Goal: Information Seeking & Learning: Learn about a topic

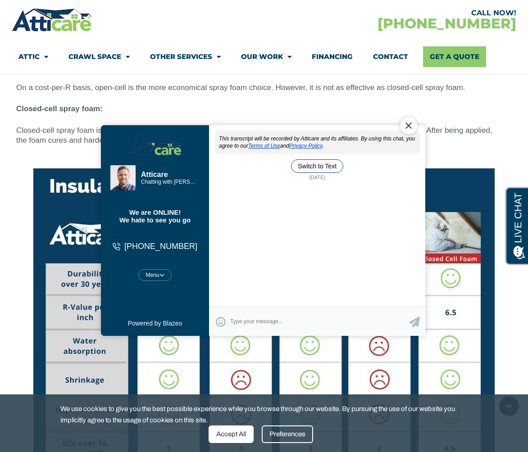
scroll to position [4499, 0]
click at [405, 122] on div "Close Chat" at bounding box center [408, 125] width 17 height 17
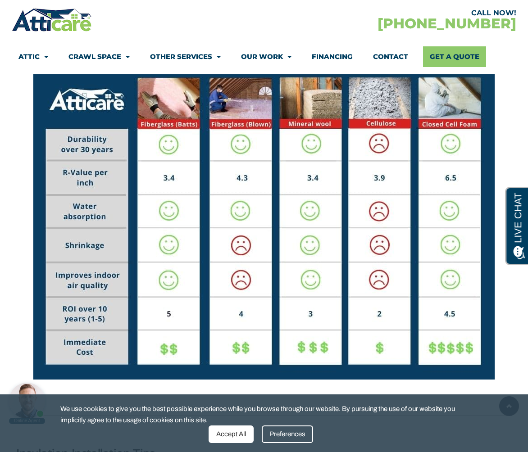
scroll to position [4544, 0]
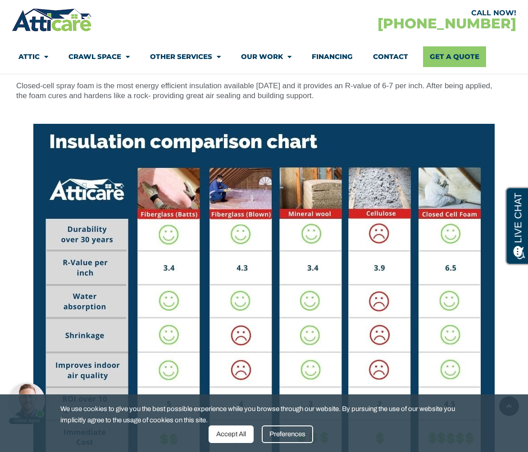
click at [339, 83] on div "Difference Between Open Cell and Closed Cell Spray Foam Insulation There are tw…" at bounding box center [259, 10] width 494 height 190
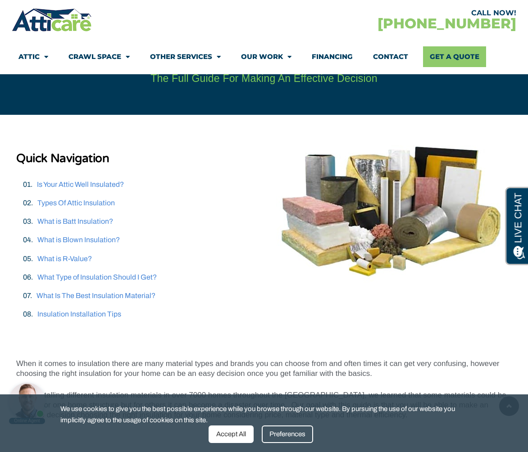
scroll to position [270, 0]
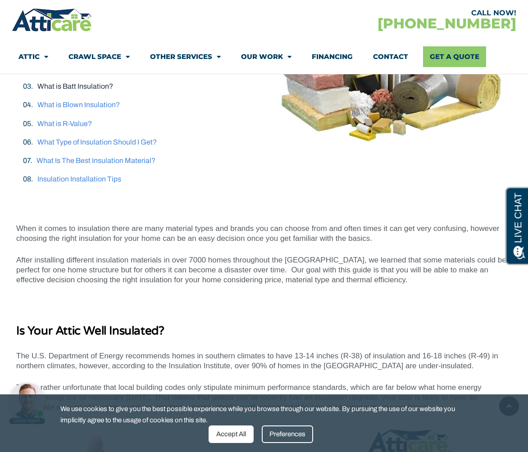
click at [100, 85] on link "What is Batt Insulation?" at bounding box center [75, 86] width 76 height 8
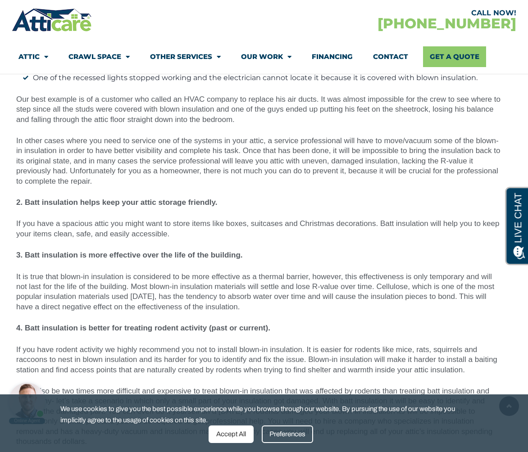
scroll to position [2607, 0]
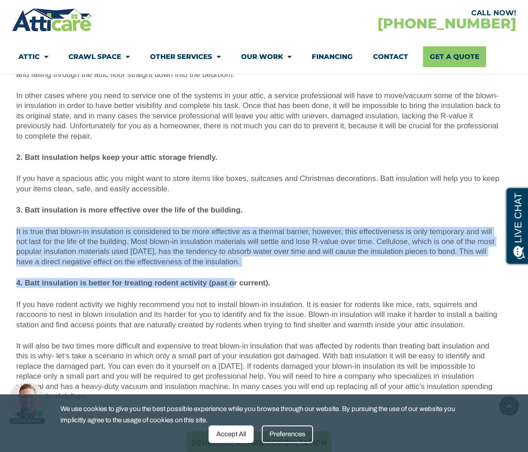
drag, startPoint x: 233, startPoint y: 269, endPoint x: 16, endPoint y: 231, distance: 220.0
click at [16, 231] on div "What Type Of Insulation Should I Get: Batts Or Blown? It is important to unders…" at bounding box center [258, 116] width 485 height 572
copy div "It is true that blown-in insulation is considered to be more effective as a the…"
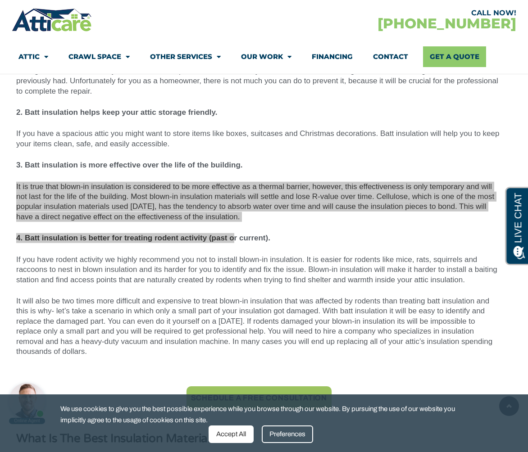
scroll to position [2697, 0]
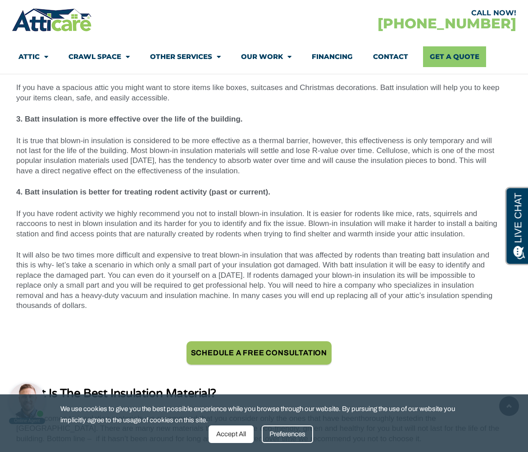
click at [331, 183] on div "What Type Of Insulation Should I Get: Batts Or Blown? It is important to unders…" at bounding box center [258, 25] width 485 height 572
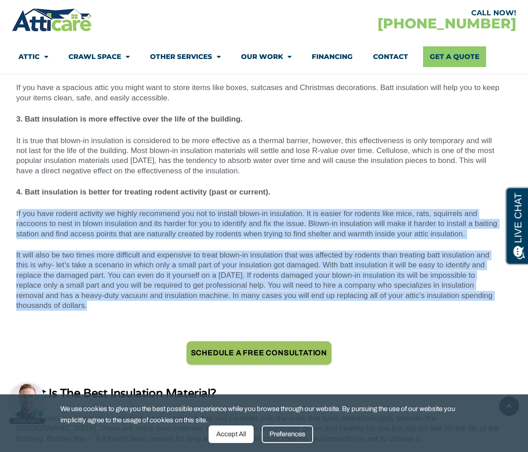
drag, startPoint x: 18, startPoint y: 213, endPoint x: 95, endPoint y: 307, distance: 121.3
click at [95, 307] on div "What Type Of Insulation Should I Get: Batts Or Blown? It is important to unders…" at bounding box center [258, 25] width 485 height 572
copy div "f you have rodent activity we highly recommend you not to install blown-in insu…"
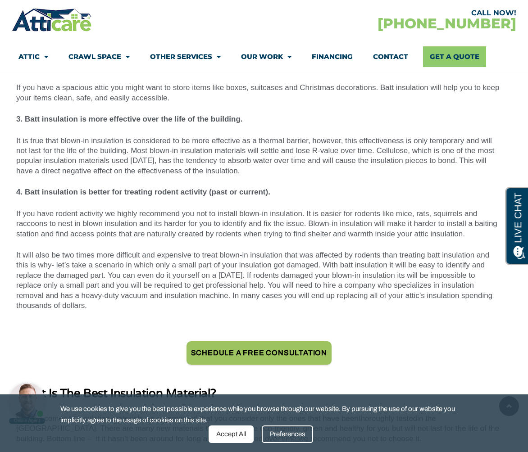
click at [166, 336] on div "Schedule A Free consultation" at bounding box center [258, 353] width 485 height 50
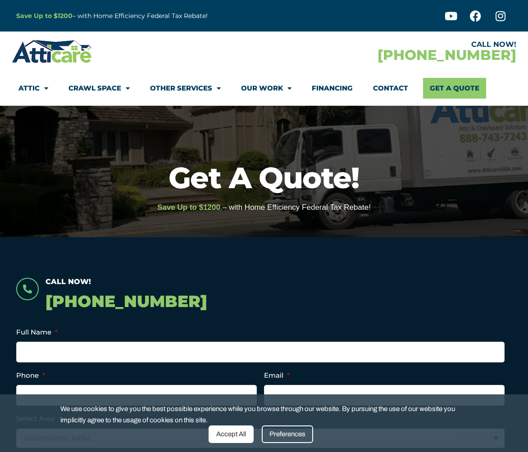
scroll to position [45, 0]
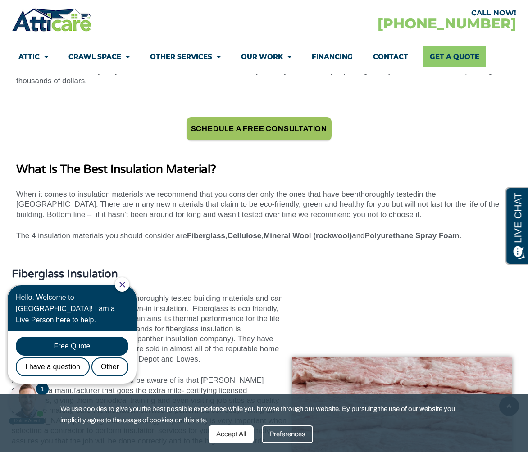
scroll to position [2966, 0]
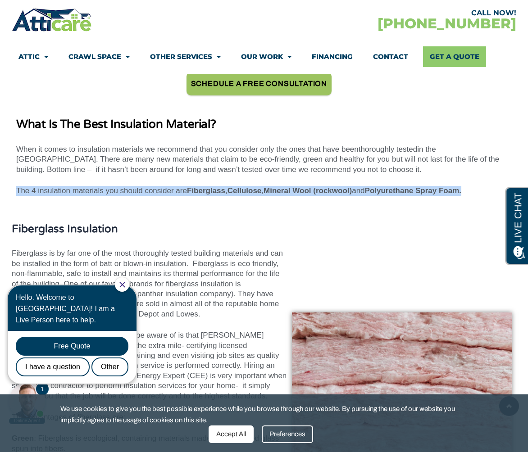
drag, startPoint x: 474, startPoint y: 192, endPoint x: 10, endPoint y: 190, distance: 463.4
click at [8, 190] on section "Schedule A Free consultation What Is The Best Insulation Material? When it come…" at bounding box center [264, 133] width 528 height 177
copy p "The 4 insulation materials you should consider are Fiberglass , Cellulose , Min…"
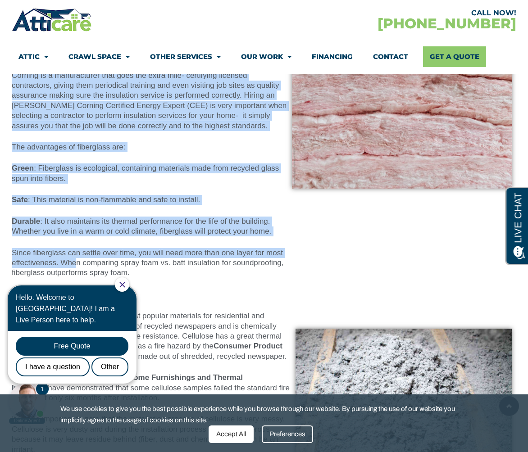
scroll to position [3326, 0]
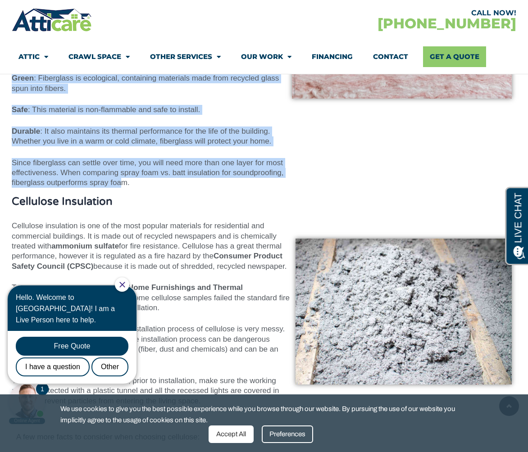
drag, startPoint x: 12, startPoint y: 139, endPoint x: 122, endPoint y: 183, distance: 118.4
click at [122, 183] on div "Fiberglass Insulation​ Fiberglass is by far one of the most thoroughly tested b…" at bounding box center [150, 25] width 276 height 325
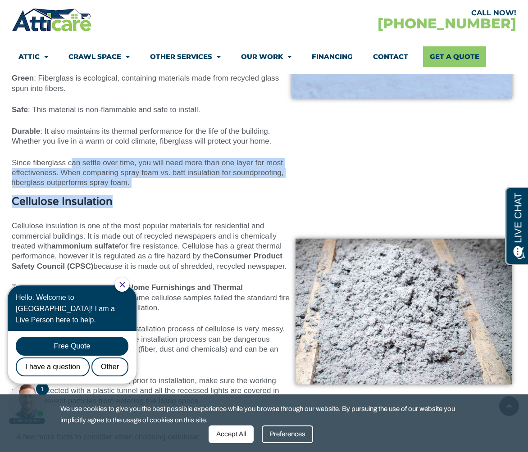
drag, startPoint x: 135, startPoint y: 187, endPoint x: 73, endPoint y: 160, distance: 66.9
click at [73, 160] on p "Since fiberglass can settle over time, you will need more than one layer for mo…" at bounding box center [150, 173] width 276 height 30
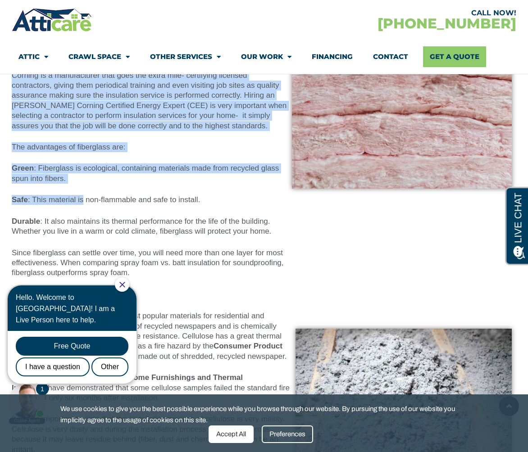
scroll to position [3371, 0]
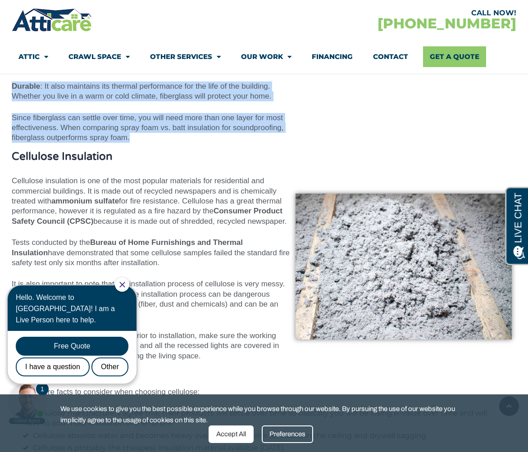
drag, startPoint x: 13, startPoint y: 155, endPoint x: 150, endPoint y: 139, distance: 138.3
copy div "Fiberglass is by far one of the most thoroughly tested building materials and c…"
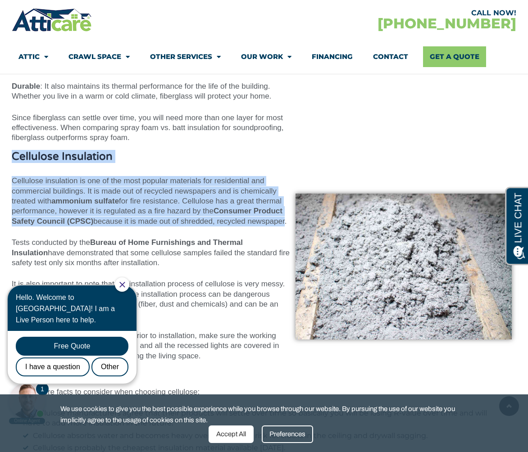
drag, startPoint x: 282, startPoint y: 220, endPoint x: -27, endPoint y: 156, distance: 316.3
copy div "Cellulose Insulation Cellulose insulation is one of the most popular materials …"
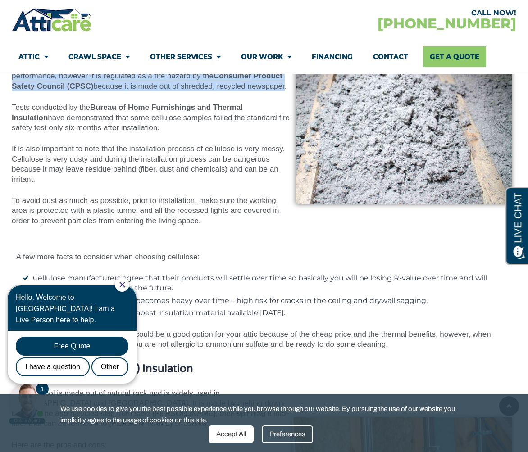
drag, startPoint x: 13, startPoint y: 107, endPoint x: 229, endPoint y: 224, distance: 245.2
click at [229, 224] on div "Cellulose Insulation Cellulose insulation is one of the most popular materials …" at bounding box center [151, 132] width 279 height 232
copy div "Tests conducted by the Bureau of Home Furnishings and Thermal Insulation have d…"
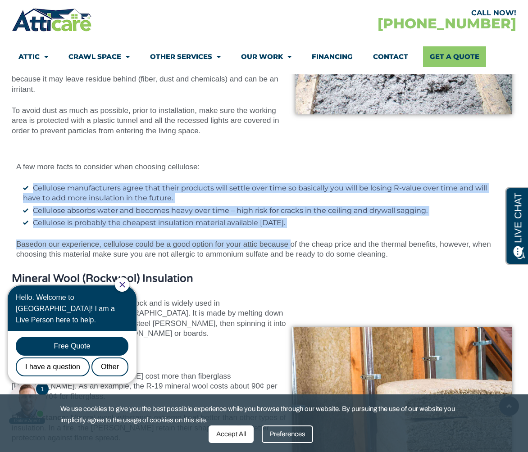
drag, startPoint x: 294, startPoint y: 229, endPoint x: 51, endPoint y: 190, distance: 245.4
click at [30, 187] on div "A few more facts to consider when choosing cellulose: Cellulose manufacturers a…" at bounding box center [258, 211] width 485 height 98
copy div "Cellulose manufacturers agree that their products will settle over time so basi…"
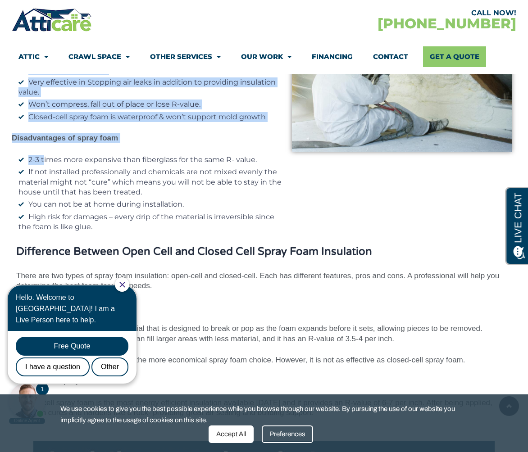
scroll to position [4272, 0]
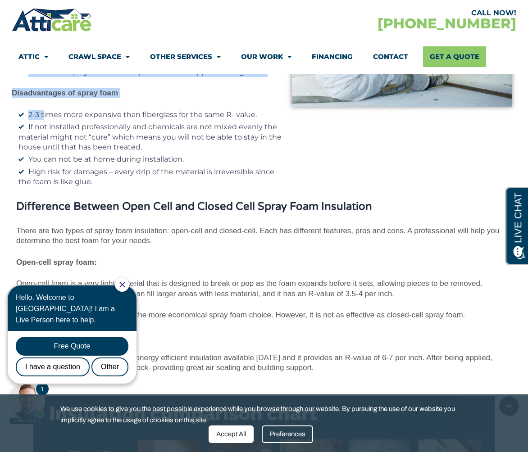
drag, startPoint x: 14, startPoint y: 89, endPoint x: 96, endPoint y: 164, distance: 111.9
click at [96, 164] on div "Polyurethane Spray Foam Insulation​ Spray foam insulation uses 2 chemical compo…" at bounding box center [150, 33] width 276 height 307
copy div "Polyurethane Spray Foam Insulation​ Spray foam insulation uses 2 chemical compo…"
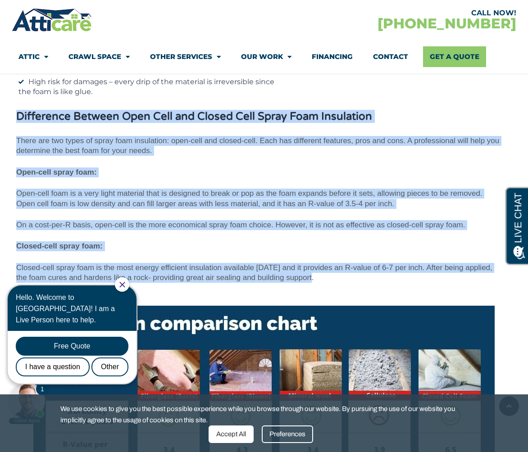
drag, startPoint x: 17, startPoint y: 97, endPoint x: 309, endPoint y: 258, distance: 333.4
click at [309, 258] on div "Difference Between Open Cell and Closed Cell Spray Foam Insulation There are tw…" at bounding box center [258, 192] width 485 height 181
copy div "Difference Between Open Cell and Closed Cell Spray Foam Insulation There are tw…"
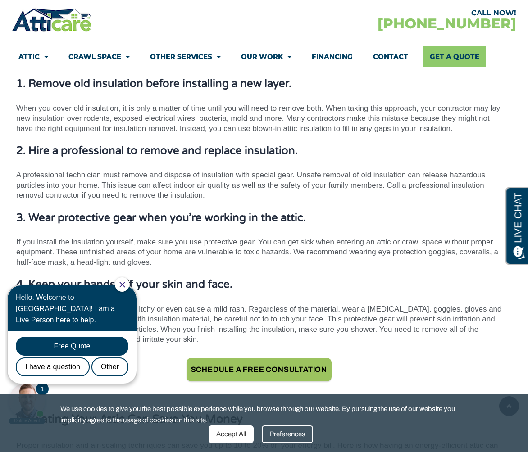
scroll to position [5218, 0]
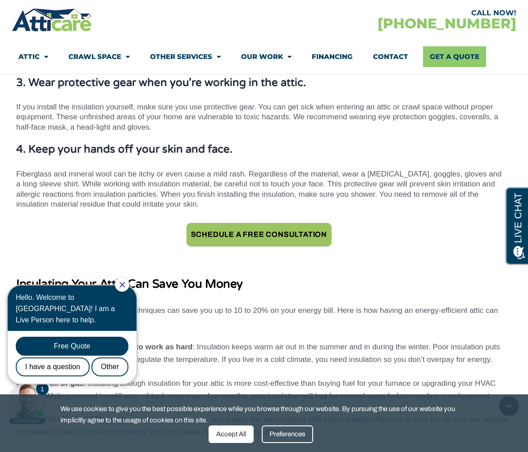
scroll to position [270, 0]
